Goal: Go to known website: Access a specific website the user already knows

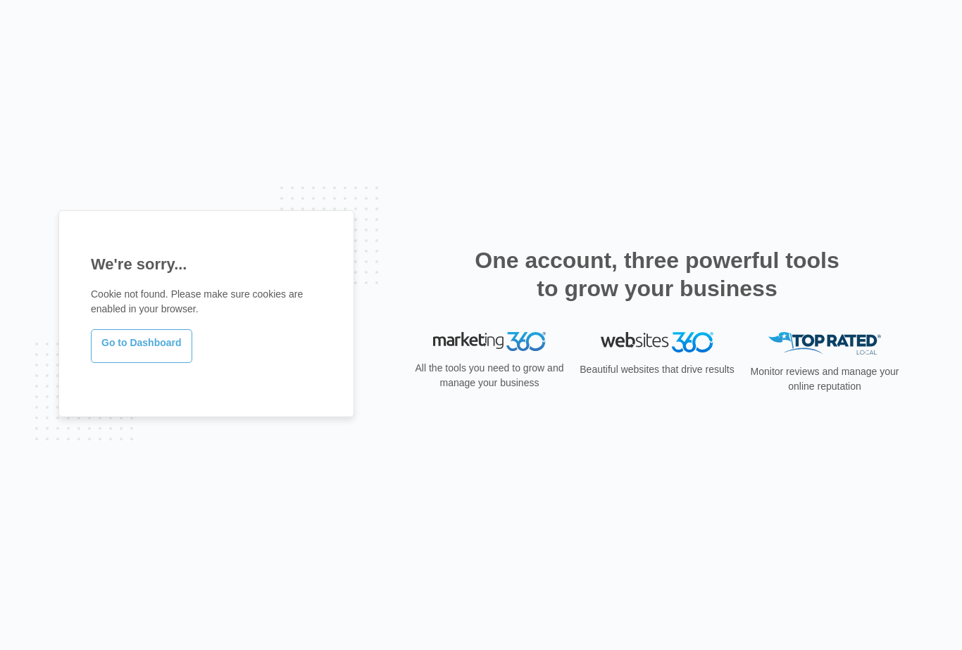
click at [163, 342] on link "Go to Dashboard" at bounding box center [141, 346] width 101 height 34
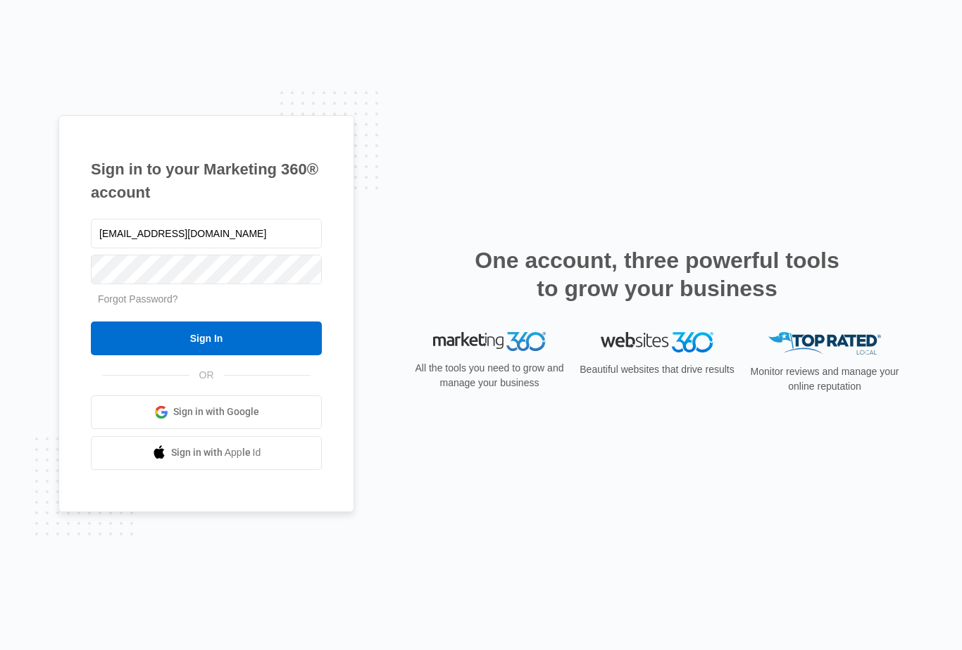
type input "[EMAIL_ADDRESS][DOMAIN_NAME]"
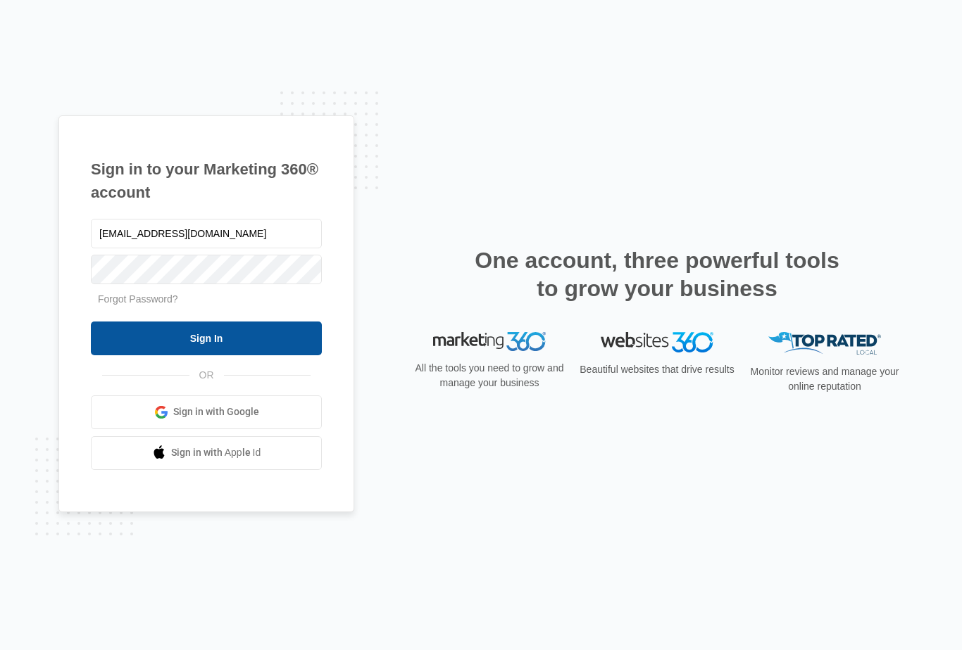
click at [222, 340] on input "Sign In" at bounding box center [206, 339] width 231 height 34
